Goal: Check status: Check status

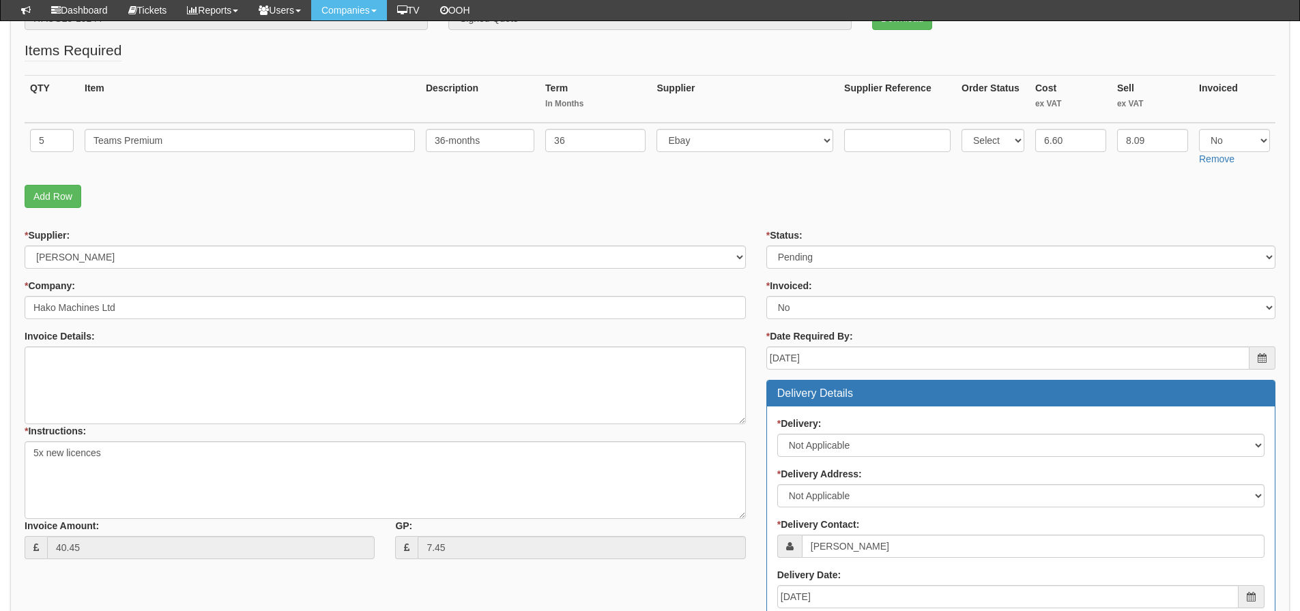
scroll to position [188, 0]
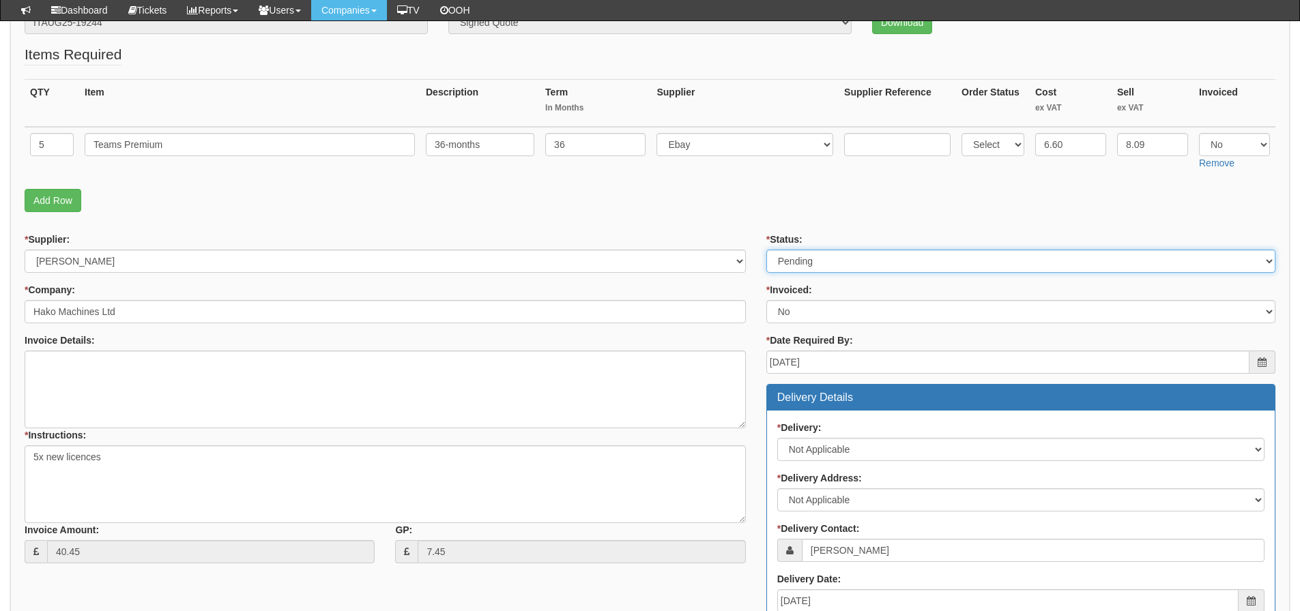
click at [818, 253] on select "Select Approved Completed Delivered Invoiced Ordered Ordered to site Part Order…" at bounding box center [1020, 261] width 509 height 23
click at [766, 250] on select "Select Approved Completed Delivered Invoiced Ordered Ordered to site Part Order…" at bounding box center [1020, 261] width 509 height 23
click at [846, 266] on select "Select Approved Completed Delivered Invoiced Ordered Ordered to site Part Order…" at bounding box center [1020, 261] width 509 height 23
select select "3"
click at [766, 250] on select "Select Approved Completed Delivered Invoiced Ordered Ordered to site Part Order…" at bounding box center [1020, 261] width 509 height 23
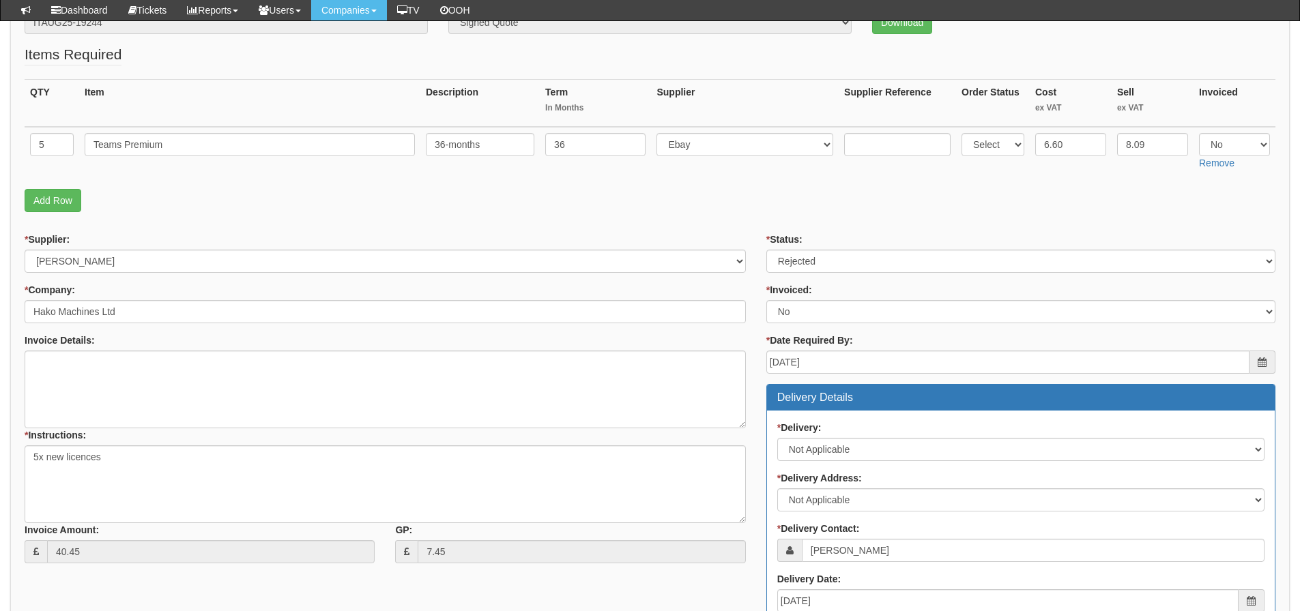
click at [767, 215] on fieldset "Items Required QTY Item Description Term In Months Supplier Supplier Reference …" at bounding box center [650, 131] width 1251 height 175
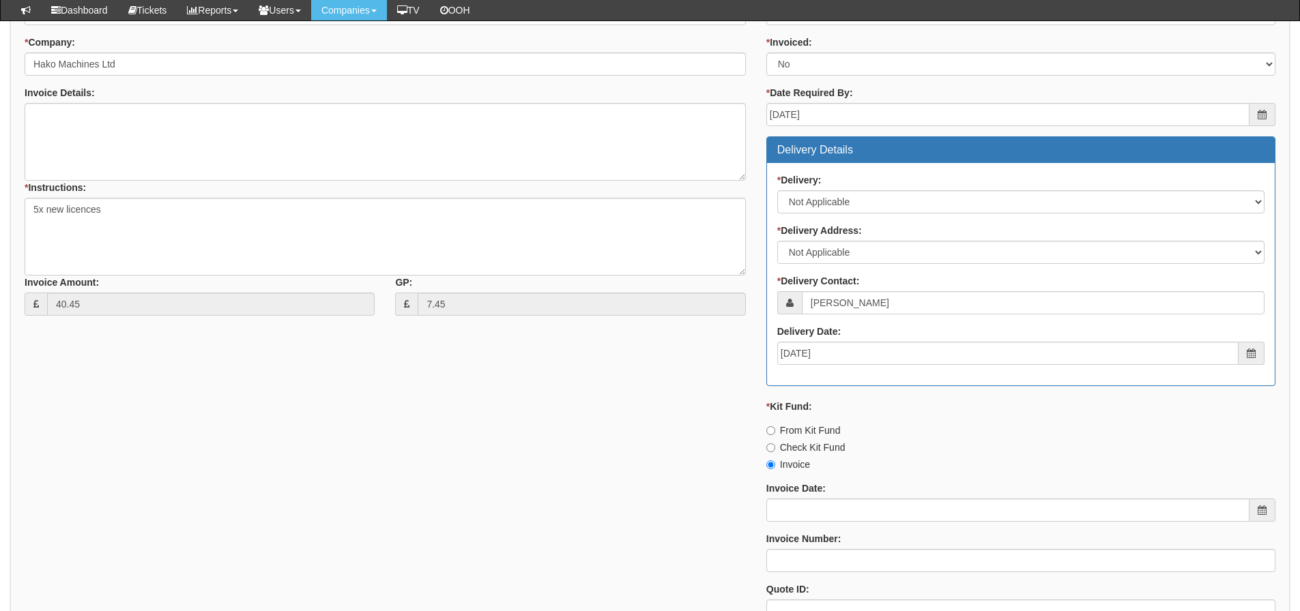
scroll to position [666, 0]
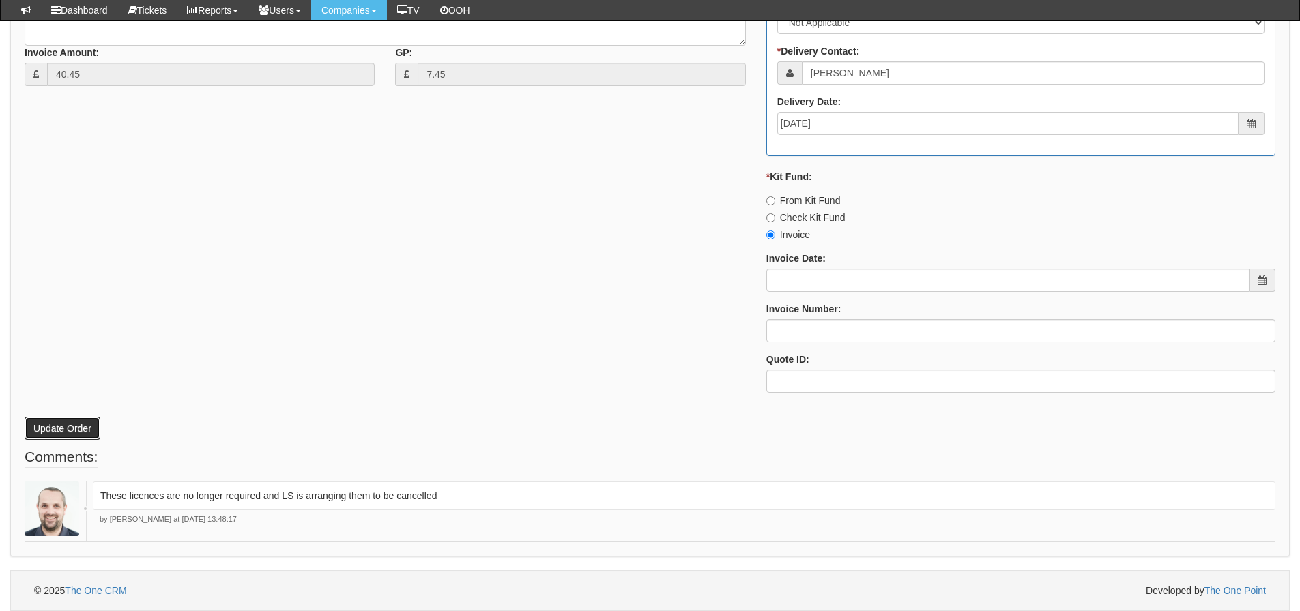
click at [81, 429] on button "Update Order" at bounding box center [63, 428] width 76 height 23
